Goal: Register for event/course

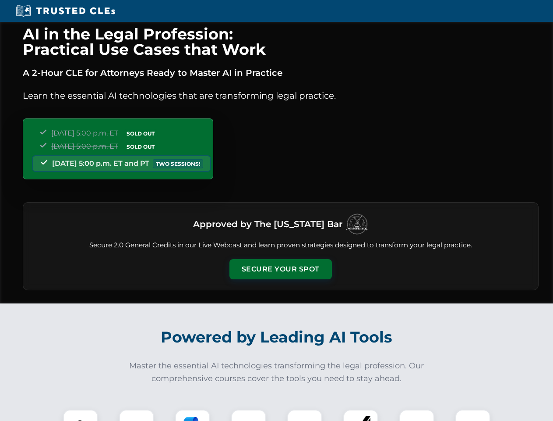
click at [280, 269] on button "Secure Your Spot" at bounding box center [281, 269] width 103 height 20
click at [81, 415] on img at bounding box center [80, 426] width 25 height 25
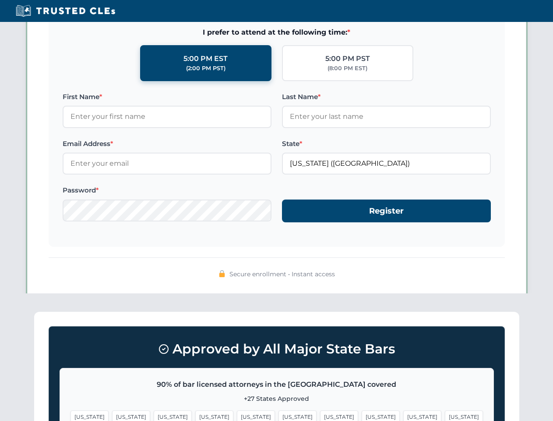
click at [320, 415] on span "[US_STATE]" at bounding box center [339, 416] width 38 height 13
click at [404, 415] on span "[US_STATE]" at bounding box center [423, 416] width 38 height 13
